Goal: Task Accomplishment & Management: Manage account settings

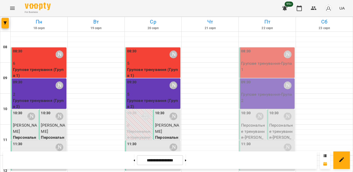
scroll to position [255, 0]
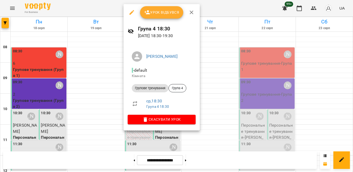
click at [162, 13] on span "Урок відбувся" at bounding box center [161, 12] width 35 height 6
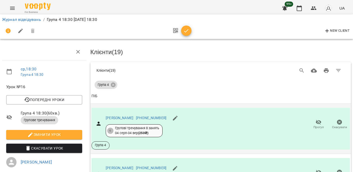
scroll to position [78, 0]
click at [317, 169] on span "Прогул" at bounding box center [318, 174] width 15 height 10
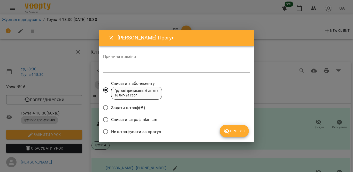
click at [151, 131] on span "Не штрафувати за прогул" at bounding box center [136, 132] width 50 height 6
drag, startPoint x: 219, startPoint y: 126, endPoint x: 222, endPoint y: 126, distance: 3.6
click at [220, 126] on div "Списати штраф пізніше" at bounding box center [176, 120] width 147 height 12
click at [228, 129] on icon "submit" at bounding box center [227, 131] width 6 height 6
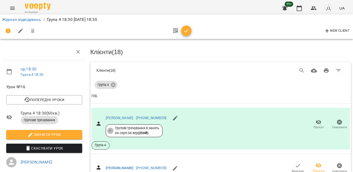
scroll to position [103, 0]
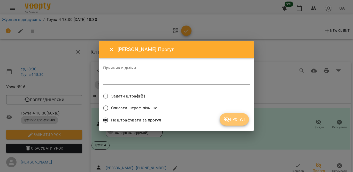
click at [228, 123] on button "Прогул" at bounding box center [234, 119] width 29 height 12
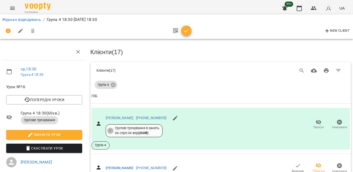
scroll to position [129, 0]
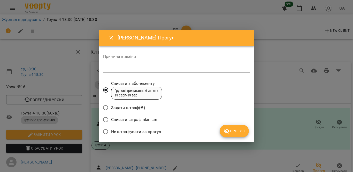
click at [150, 132] on span "Не штрафувати за прогул" at bounding box center [136, 132] width 50 height 6
click at [233, 131] on span "Прогул" at bounding box center [234, 131] width 21 height 6
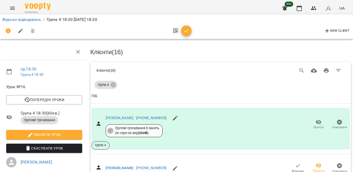
scroll to position [310, 0]
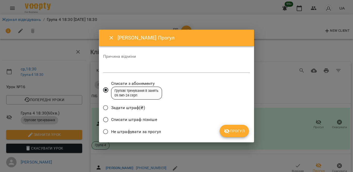
click at [159, 133] on span "Не штрафувати за прогул" at bounding box center [136, 132] width 50 height 6
click at [224, 129] on icon "submit" at bounding box center [227, 131] width 6 height 6
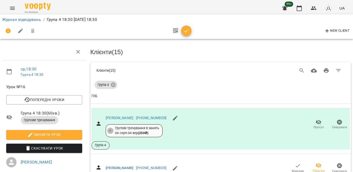
scroll to position [388, 0]
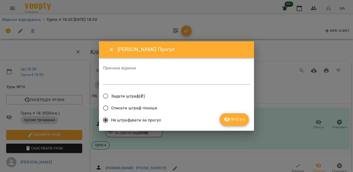
click at [227, 117] on icon "submit" at bounding box center [227, 120] width 6 height 6
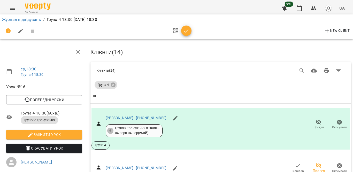
scroll to position [465, 0]
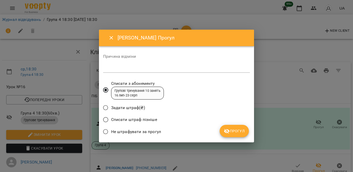
click at [157, 130] on span "Не штрафувати за прогул" at bounding box center [136, 132] width 50 height 6
click at [218, 130] on div "Не штрафувати за прогул" at bounding box center [176, 133] width 147 height 12
click at [229, 129] on icon "submit" at bounding box center [227, 131] width 6 height 6
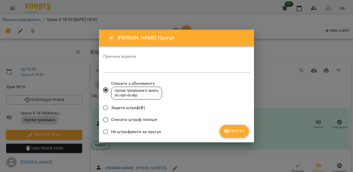
click at [156, 131] on span "Не штрафувати за прогул" at bounding box center [136, 132] width 50 height 6
click at [238, 131] on span "Прогул" at bounding box center [234, 131] width 21 height 6
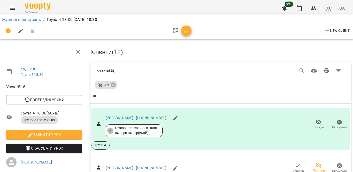
scroll to position [543, 0]
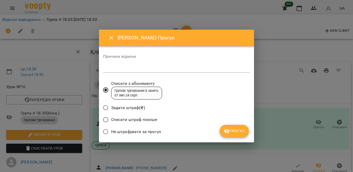
drag, startPoint x: 146, startPoint y: 130, endPoint x: 149, endPoint y: 131, distance: 2.9
click at [146, 131] on span "Не штрафувати за прогул" at bounding box center [136, 132] width 50 height 6
click at [231, 131] on span "Прогул" at bounding box center [234, 131] width 21 height 6
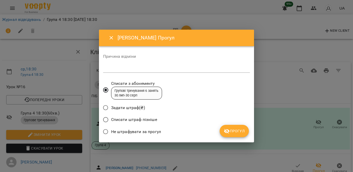
click at [156, 130] on span "Не штрафувати за прогул" at bounding box center [136, 132] width 50 height 6
click at [223, 131] on button "Прогул" at bounding box center [234, 131] width 29 height 12
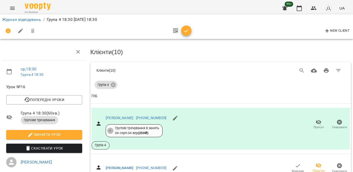
scroll to position [620, 0]
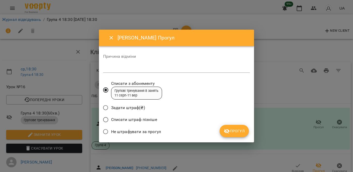
click at [148, 129] on span "Не штрафувати за прогул" at bounding box center [136, 132] width 50 height 6
click at [225, 134] on icon "submit" at bounding box center [227, 131] width 6 height 6
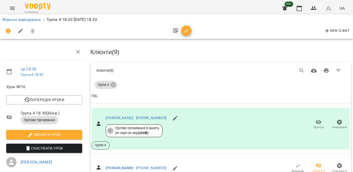
scroll to position [698, 0]
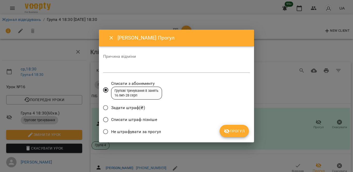
drag, startPoint x: 133, startPoint y: 131, endPoint x: 145, endPoint y: 130, distance: 11.4
click at [134, 131] on span "Не штрафувати за прогул" at bounding box center [136, 132] width 50 height 6
click at [233, 130] on span "Прогул" at bounding box center [234, 131] width 21 height 6
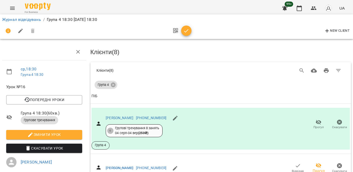
scroll to position [749, 0]
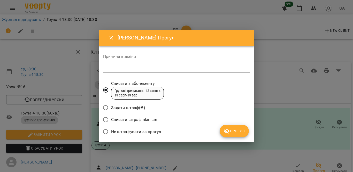
click at [152, 130] on span "Не штрафувати за прогул" at bounding box center [136, 132] width 50 height 6
click at [233, 132] on span "Прогул" at bounding box center [234, 131] width 21 height 6
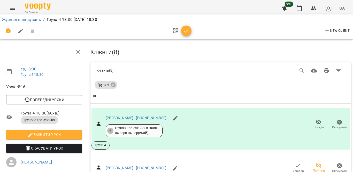
scroll to position [742, 0]
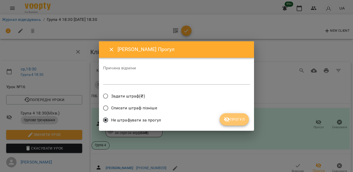
click at [234, 119] on span "Прогул" at bounding box center [234, 120] width 21 height 6
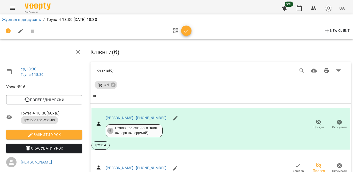
click at [186, 30] on icon "button" at bounding box center [186, 31] width 6 height 6
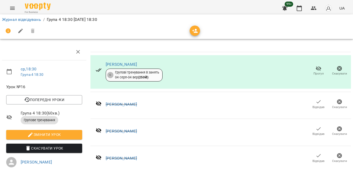
scroll to position [481, 0]
click at [300, 6] on icon "button" at bounding box center [299, 8] width 6 height 6
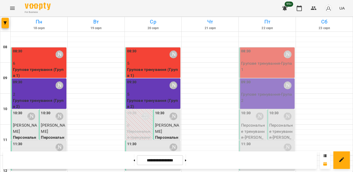
scroll to position [255, 0]
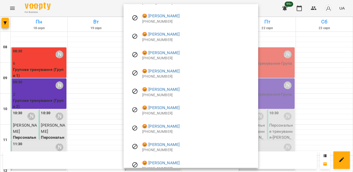
scroll to position [284, 0]
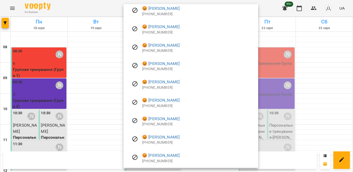
click at [104, 8] on div at bounding box center [176, 86] width 353 height 172
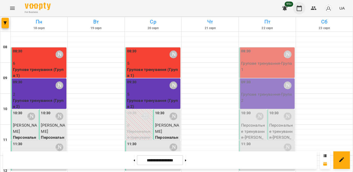
click at [298, 10] on icon "button" at bounding box center [299, 8] width 6 height 6
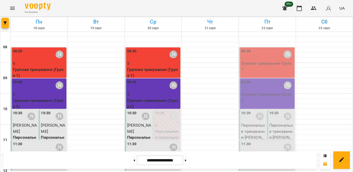
scroll to position [177, 0]
click at [298, 6] on icon "button" at bounding box center [299, 8] width 5 height 6
